Goal: Task Accomplishment & Management: Manage account settings

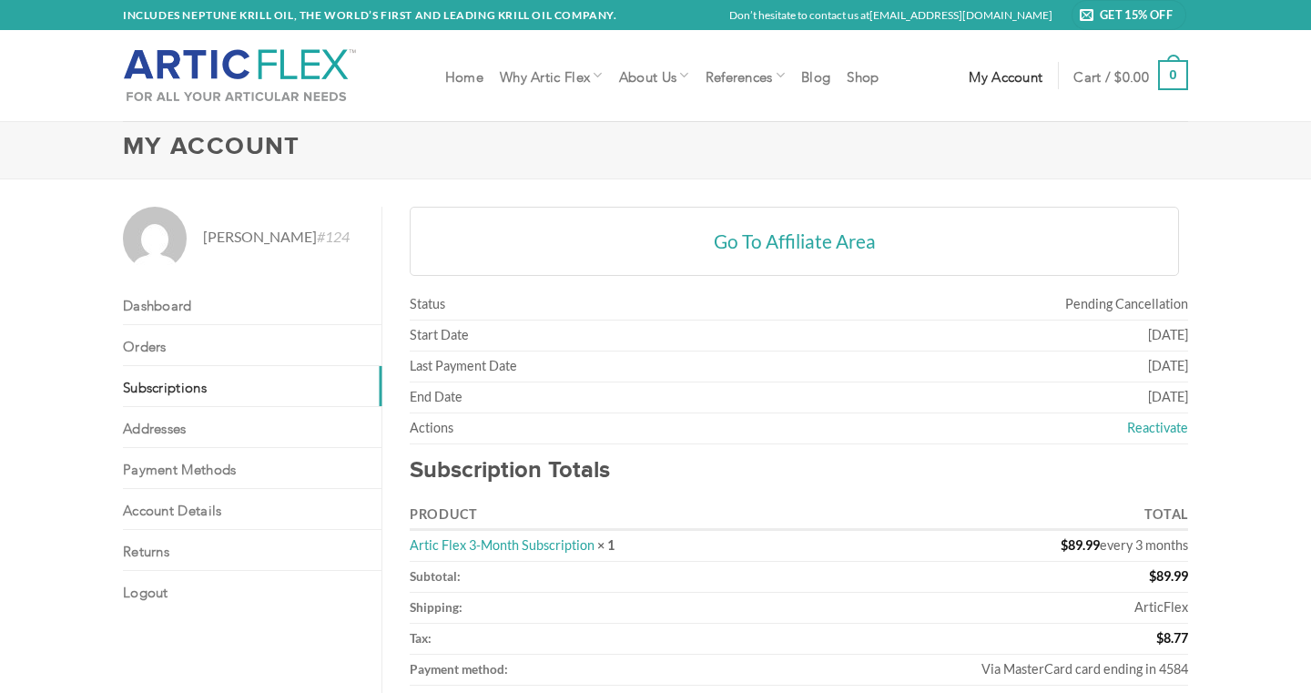
click at [275, 56] on img at bounding box center [240, 75] width 234 height 55
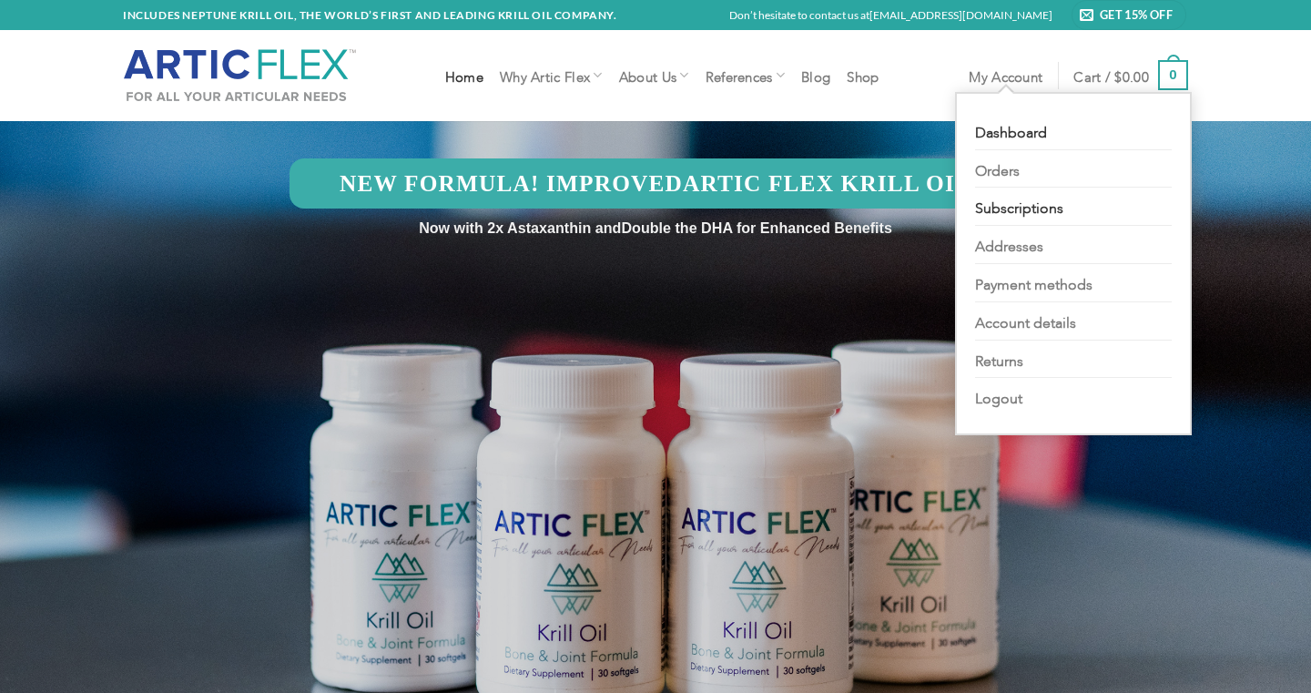
click at [1003, 199] on link "Subscriptions" at bounding box center [1073, 207] width 197 height 38
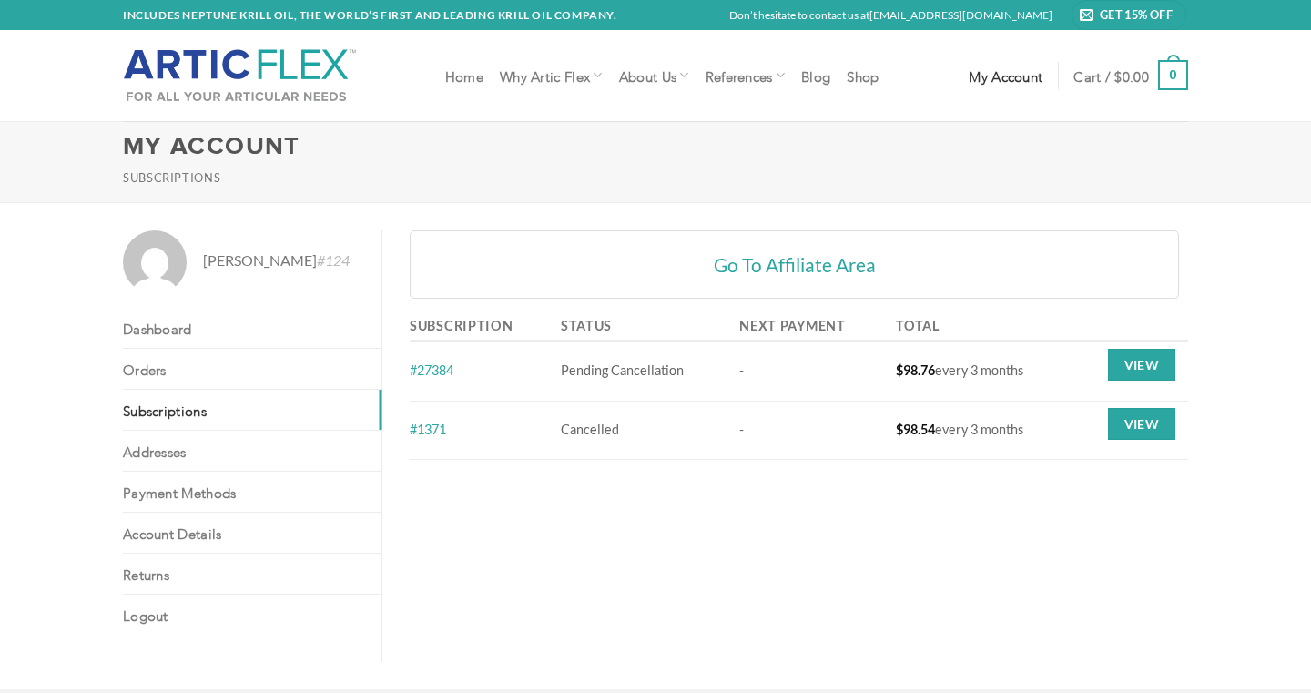
click at [170, 396] on link "Subscriptions" at bounding box center [252, 410] width 259 height 40
click at [1122, 422] on link "View" at bounding box center [1141, 424] width 67 height 33
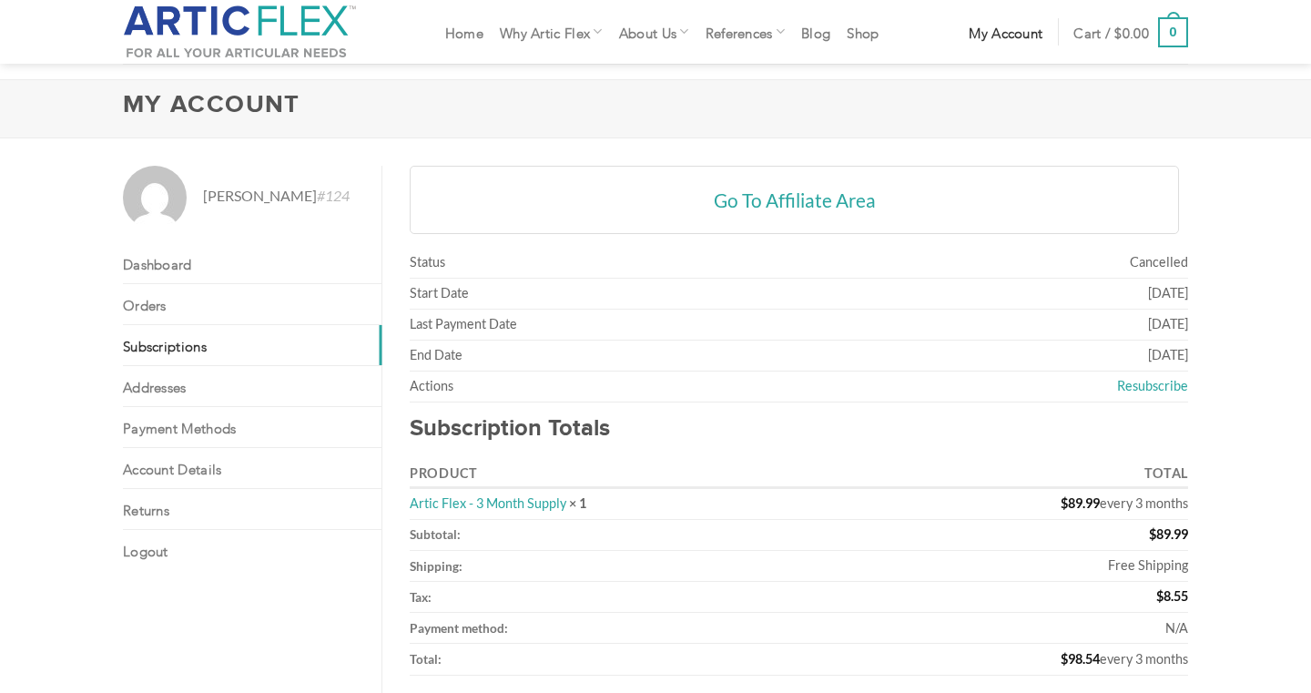
scroll to position [40, 0]
